Goal: Information Seeking & Learning: Learn about a topic

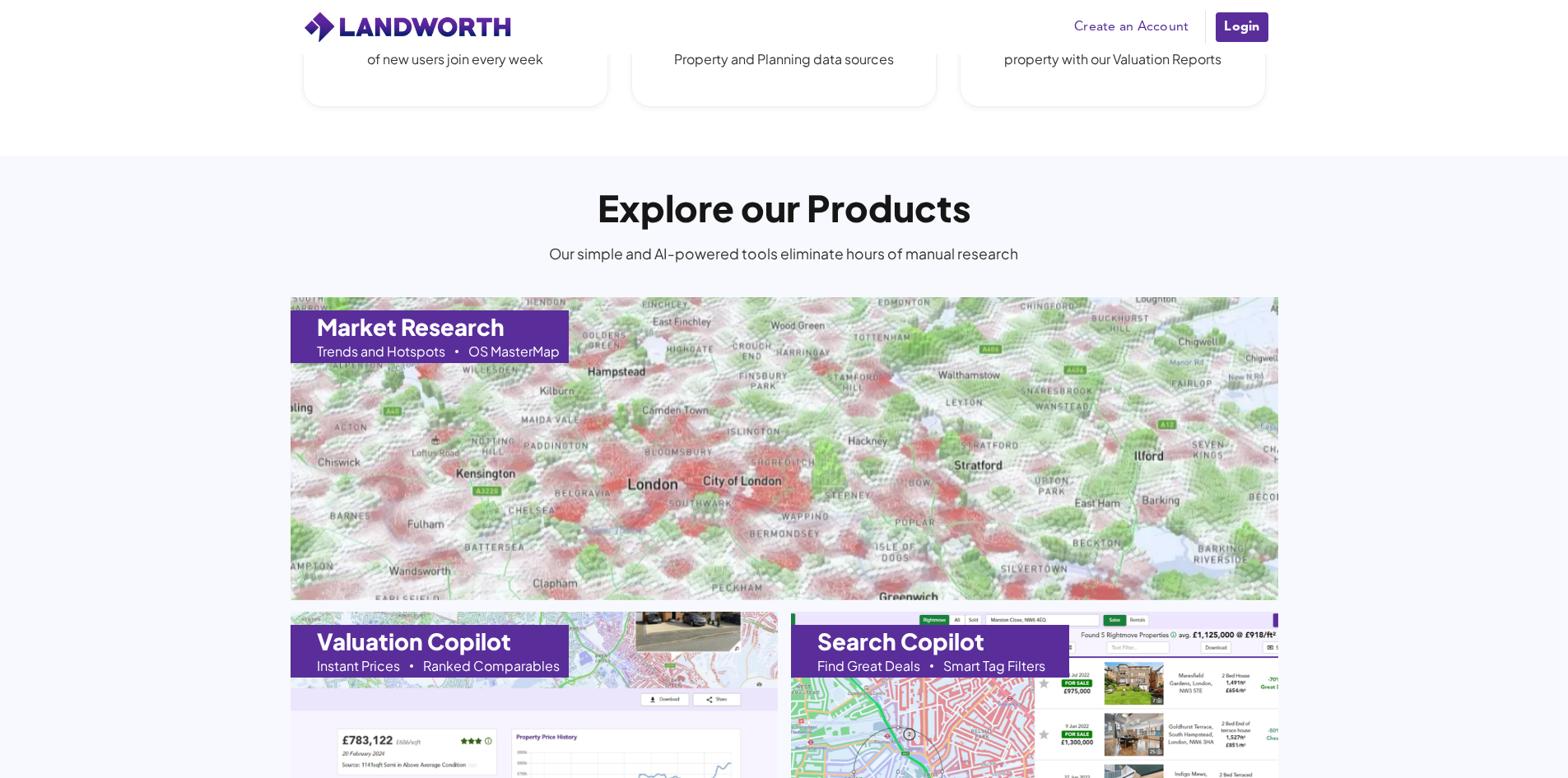
scroll to position [1481, 0]
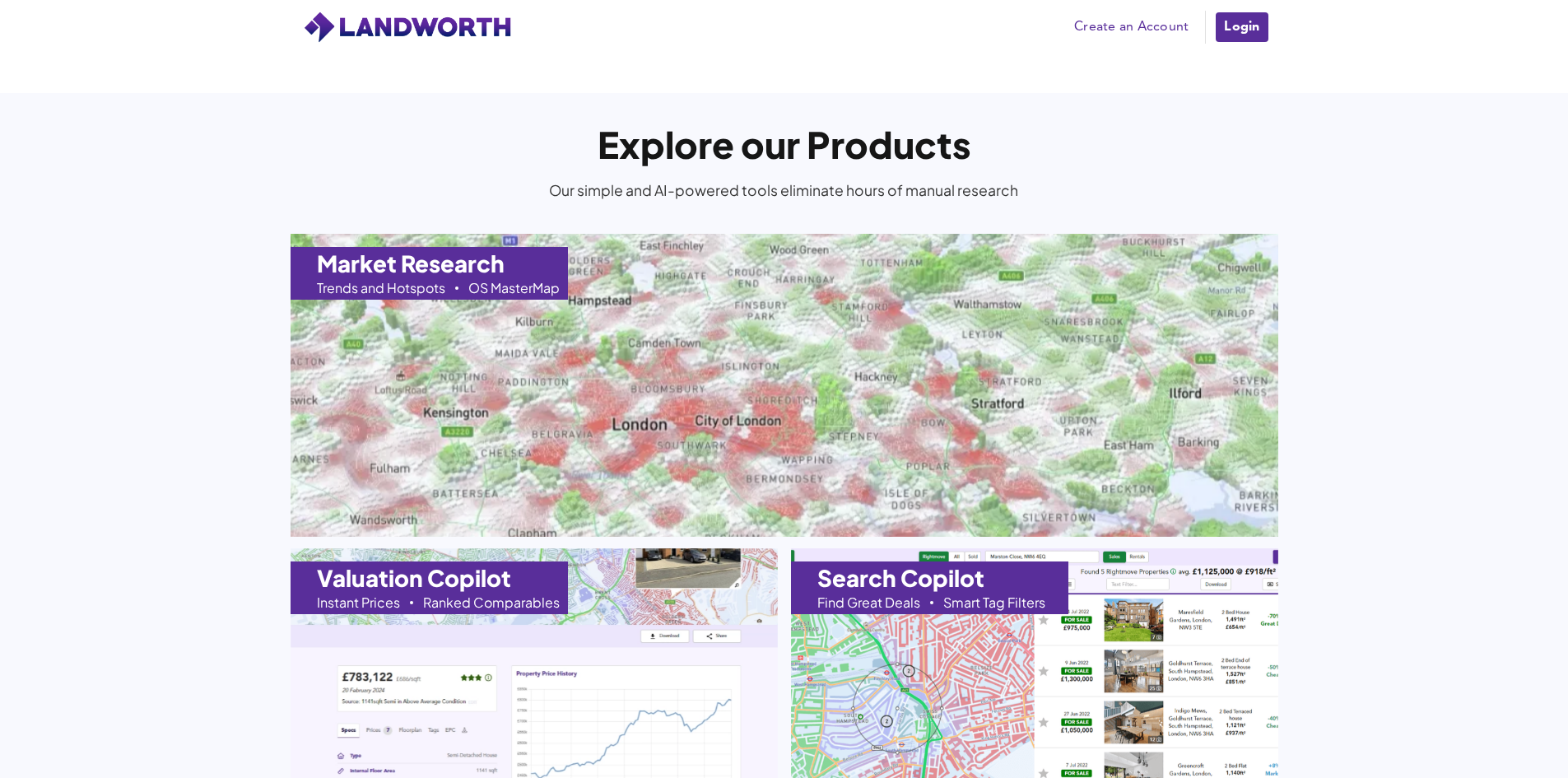
click at [778, 387] on img at bounding box center [784, 385] width 1087 height 334
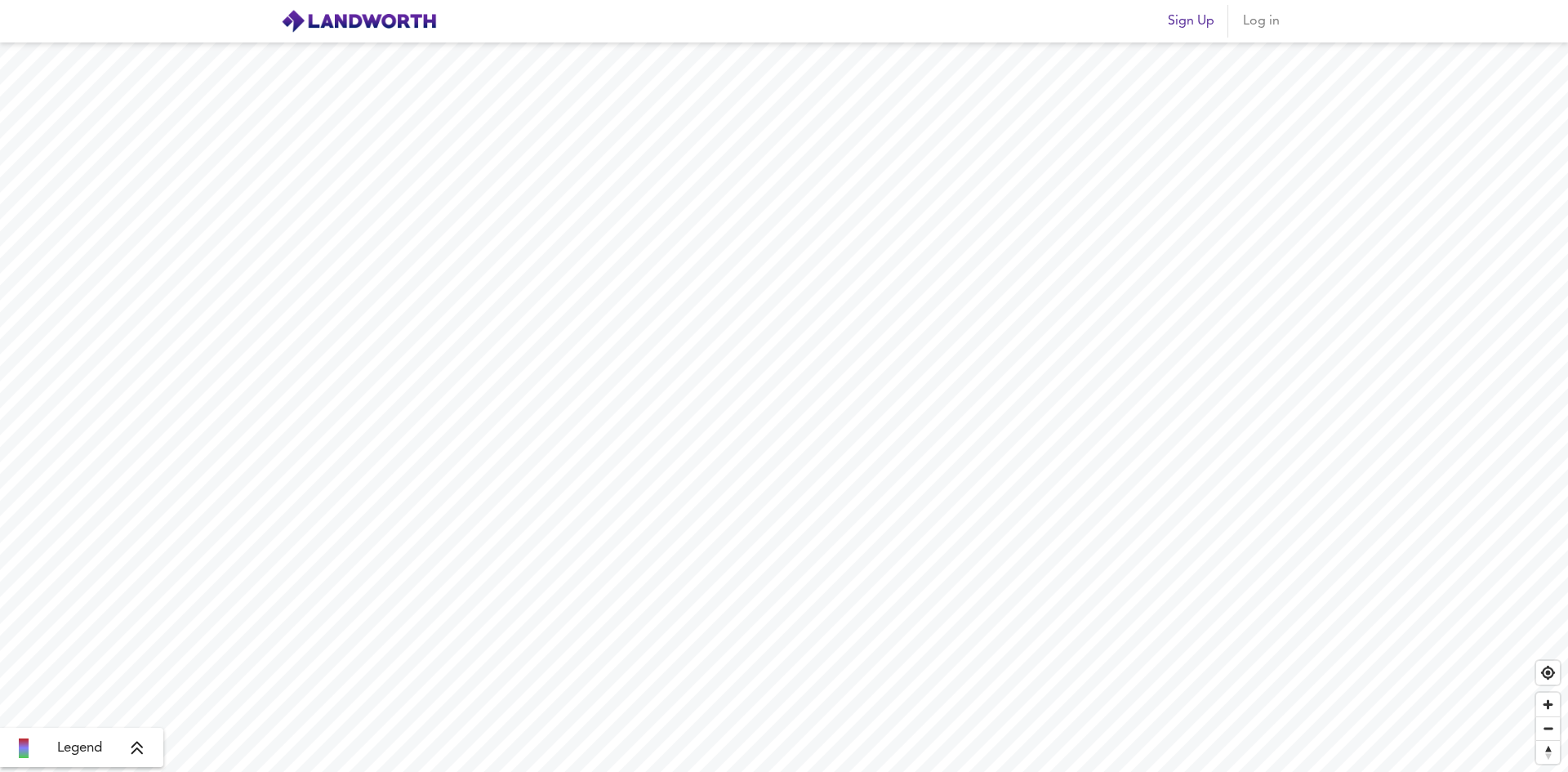
click at [134, 746] on icon at bounding box center [138, 748] width 12 height 13
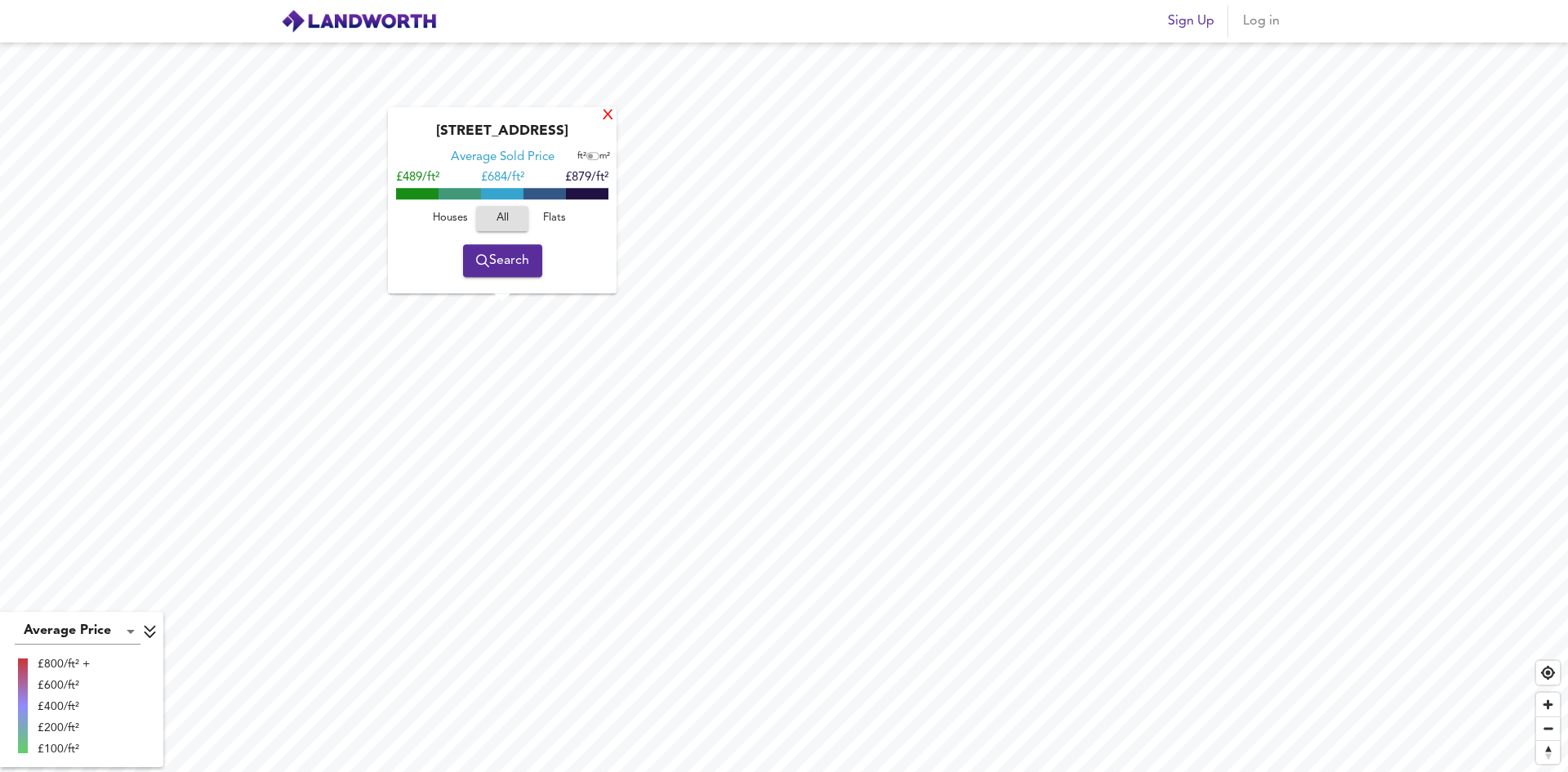
click at [612, 108] on div "X" at bounding box center [608, 116] width 14 height 16
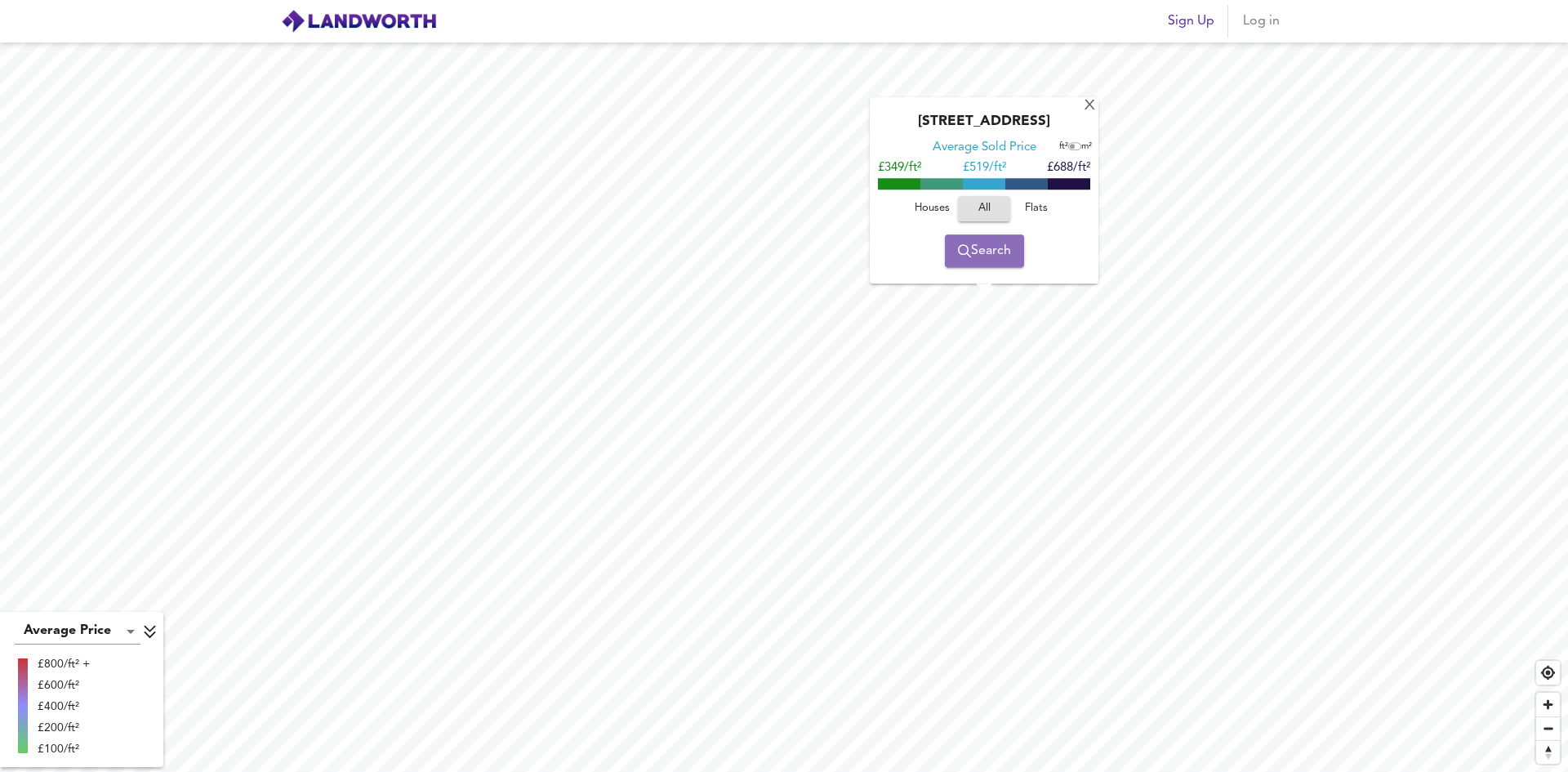
click at [987, 258] on span "Search" at bounding box center [985, 250] width 53 height 23
